Goal: Find specific page/section: Find specific page/section

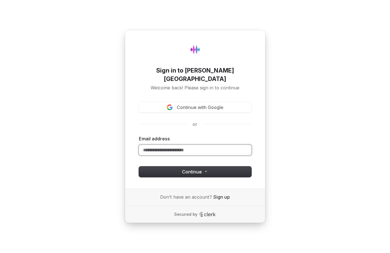
click at [163, 145] on input "Email address" at bounding box center [195, 150] width 113 height 11
paste input "**********"
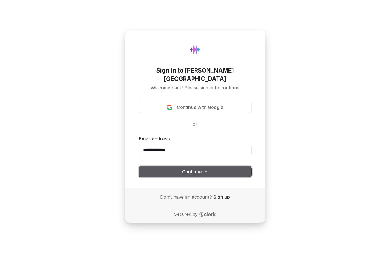
click at [200, 169] on span "Continue" at bounding box center [195, 172] width 26 height 6
type input "**********"
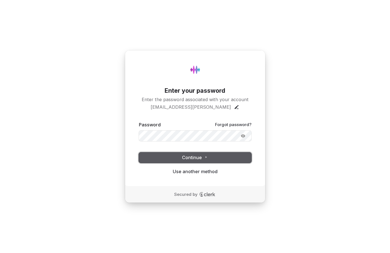
click at [175, 162] on button "Continue" at bounding box center [195, 157] width 113 height 11
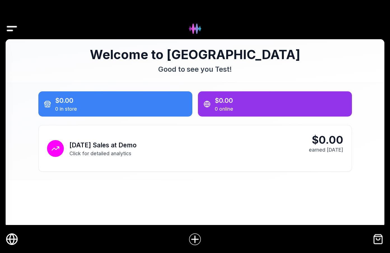
click at [8, 31] on img "Drawer" at bounding box center [12, 29] width 13 height 22
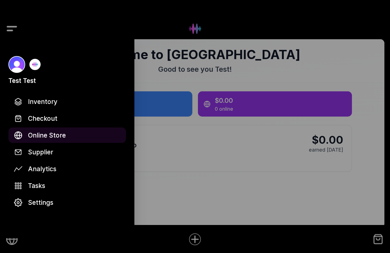
click at [48, 132] on span "Online Store" at bounding box center [47, 135] width 38 height 10
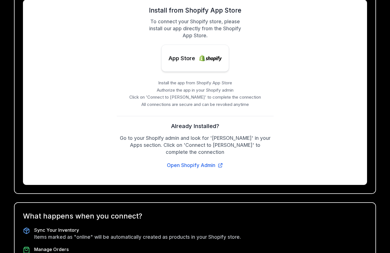
scroll to position [129, 0]
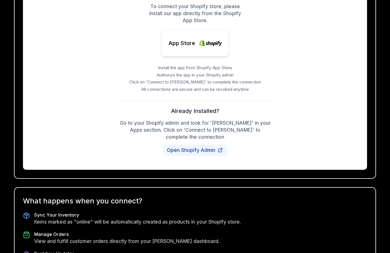
click at [196, 146] on span "Open Shopify Admin" at bounding box center [191, 149] width 48 height 7
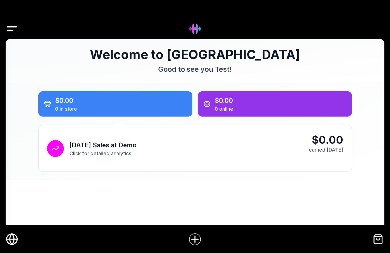
click at [285, 48] on h1 "Welcome to Hydee" at bounding box center [195, 55] width 314 height 14
click at [18, 28] on div at bounding box center [195, 19] width 390 height 39
click at [8, 27] on img "Drawer" at bounding box center [12, 29] width 13 height 22
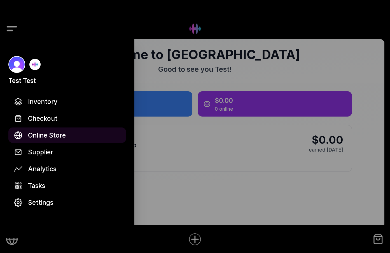
click at [42, 132] on span "Online Store" at bounding box center [47, 135] width 38 height 10
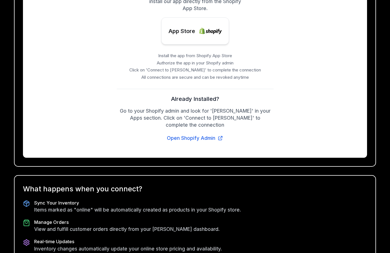
scroll to position [145, 0]
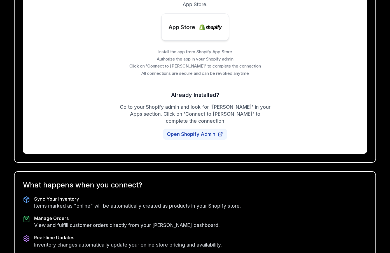
click at [172, 130] on span "Open Shopify Admin" at bounding box center [191, 133] width 48 height 7
